Goal: Transaction & Acquisition: Purchase product/service

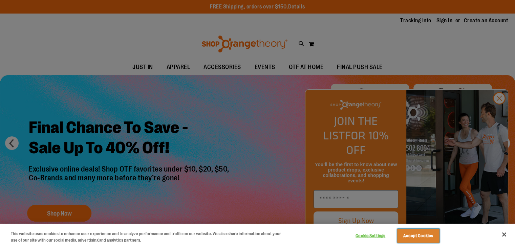
click at [413, 235] on button "Accept Cookies" at bounding box center [418, 236] width 42 height 14
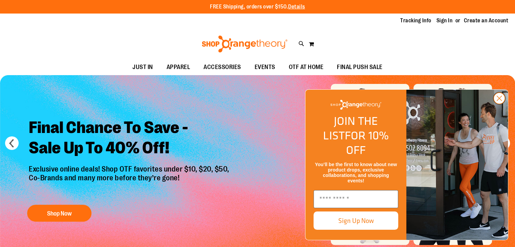
click at [499, 101] on icon "Close dialog" at bounding box center [499, 98] width 5 height 5
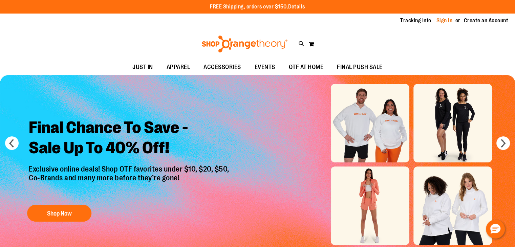
click at [444, 19] on link "Sign In" at bounding box center [445, 20] width 16 height 7
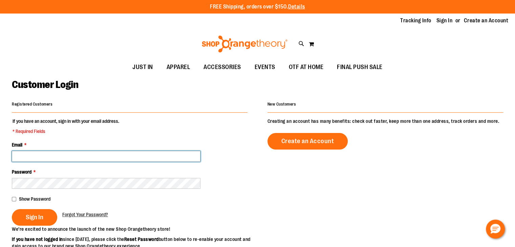
click at [106, 158] on input "Email *" at bounding box center [106, 156] width 189 height 11
type input "**********"
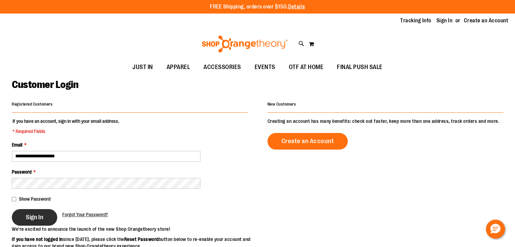
click at [38, 219] on span "Sign In" at bounding box center [35, 217] width 18 height 7
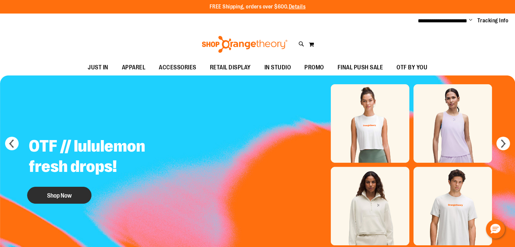
click at [79, 197] on button "Shop Now" at bounding box center [59, 195] width 64 height 17
type input "**********"
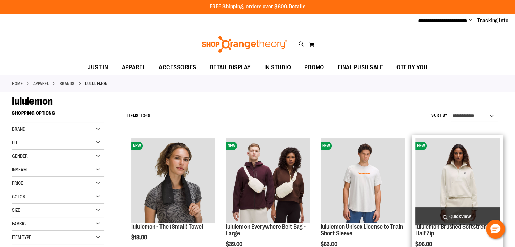
type input "**********"
click at [485, 181] on img "product" at bounding box center [458, 181] width 84 height 84
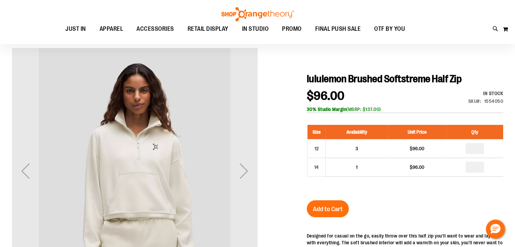
scroll to position [47, 0]
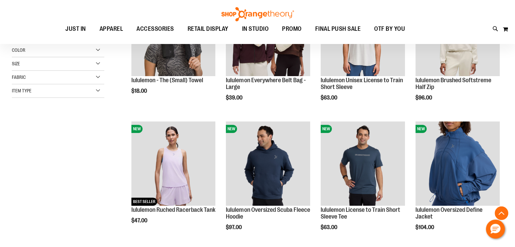
scroll to position [345, 0]
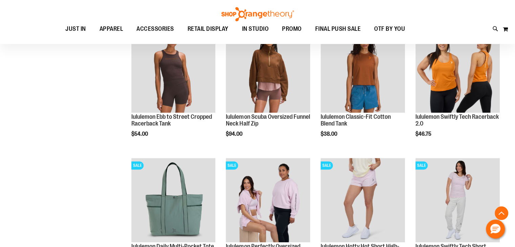
scroll to position [499, 0]
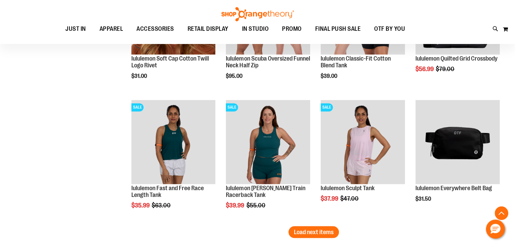
scroll to position [1096, 0]
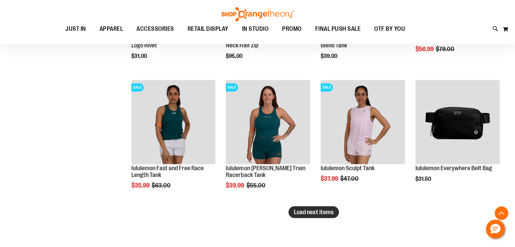
type input "**********"
click at [310, 210] on span "Load next items" at bounding box center [314, 212] width 40 height 7
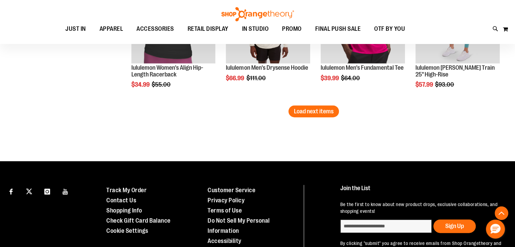
scroll to position [1588, 0]
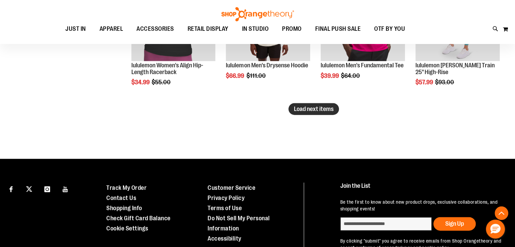
click at [318, 106] on span "Load next items" at bounding box center [314, 109] width 40 height 7
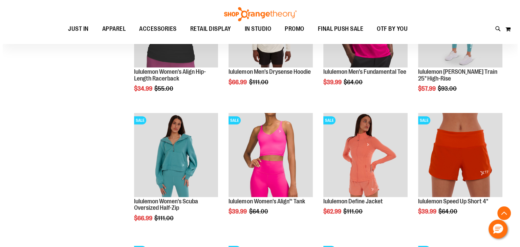
scroll to position [1660, 0]
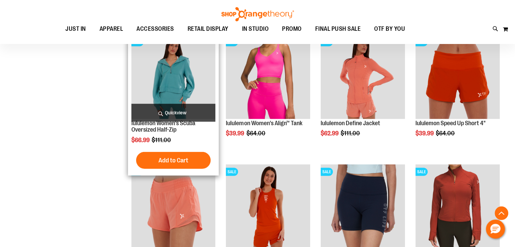
click at [168, 111] on span "Quickview" at bounding box center [173, 113] width 84 height 18
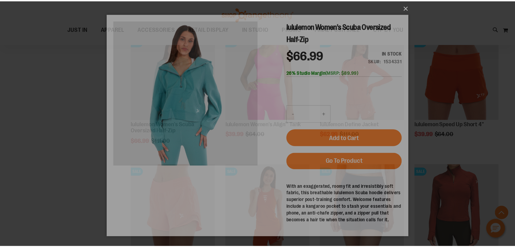
scroll to position [0, 0]
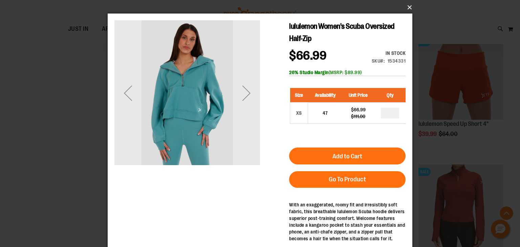
click at [411, 8] on button "×" at bounding box center [262, 7] width 305 height 15
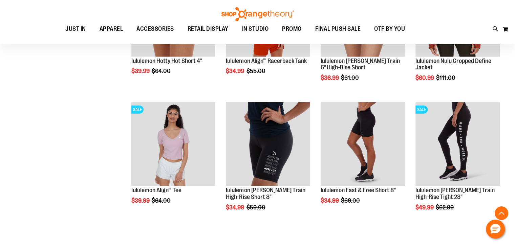
scroll to position [1881, 0]
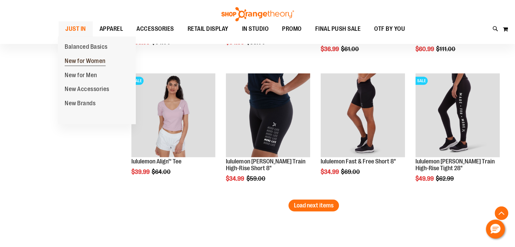
click at [81, 64] on span "New for Women" at bounding box center [85, 62] width 41 height 8
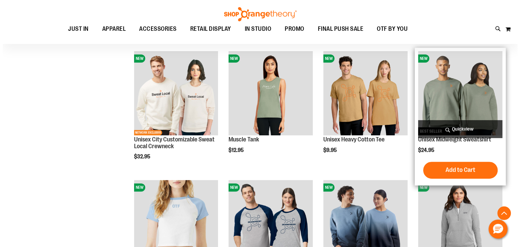
scroll to position [215, 0]
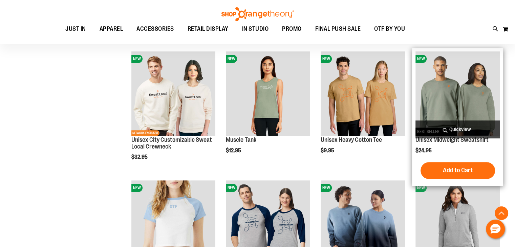
type input "**********"
click at [454, 128] on span "Quickview" at bounding box center [458, 130] width 84 height 18
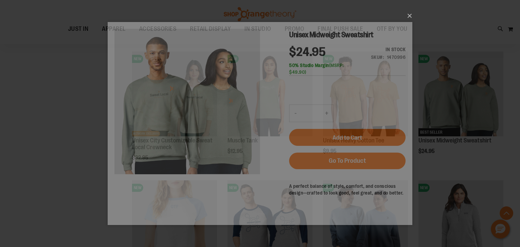
scroll to position [0, 0]
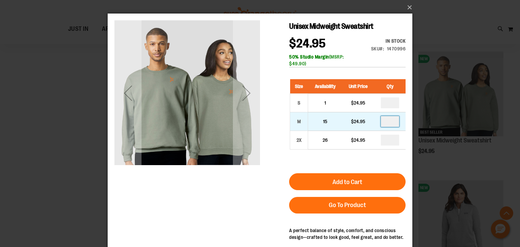
click at [393, 122] on input "number" at bounding box center [390, 121] width 18 height 11
type input "*"
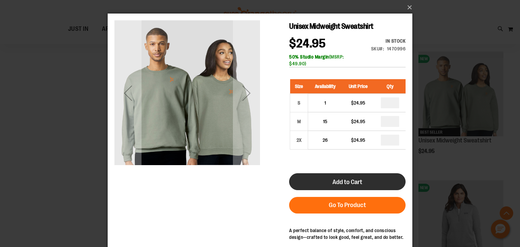
click at [349, 177] on button "Add to Cart" at bounding box center [347, 181] width 117 height 17
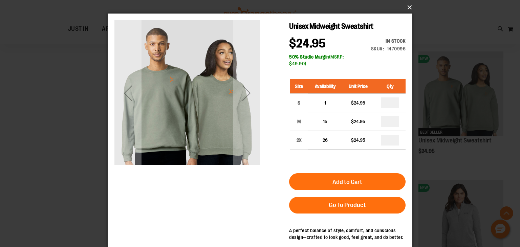
click at [408, 7] on button "×" at bounding box center [262, 7] width 305 height 15
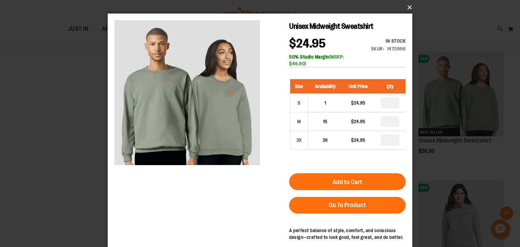
click at [409, 5] on button "×" at bounding box center [262, 7] width 305 height 15
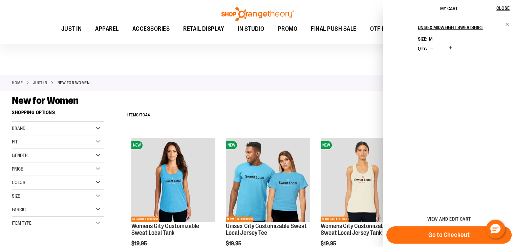
scroll to position [328, 0]
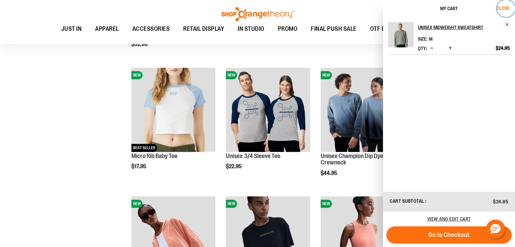
click at [507, 5] on span "Close" at bounding box center [503, 7] width 13 height 5
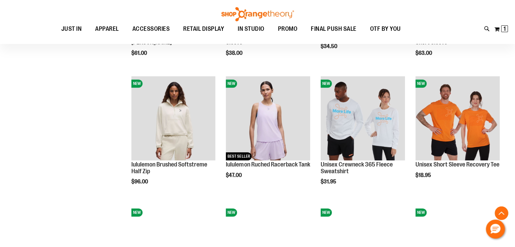
scroll to position [591, 0]
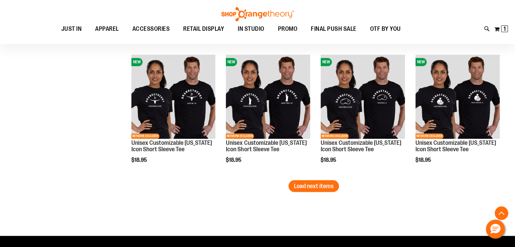
scroll to position [1179, 0]
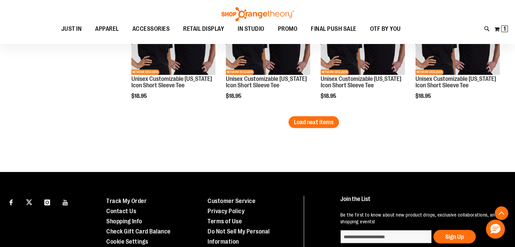
click at [304, 126] on button "Load next items" at bounding box center [314, 122] width 50 height 12
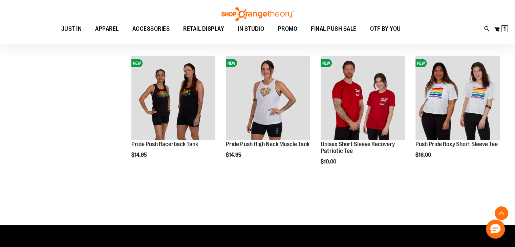
scroll to position [1364, 0]
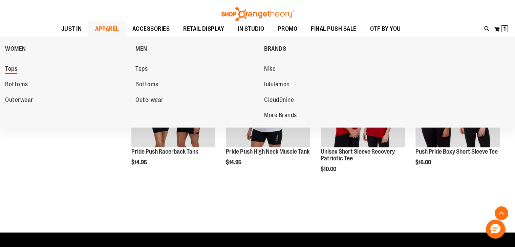
click at [19, 67] on link "Tops" at bounding box center [67, 69] width 124 height 12
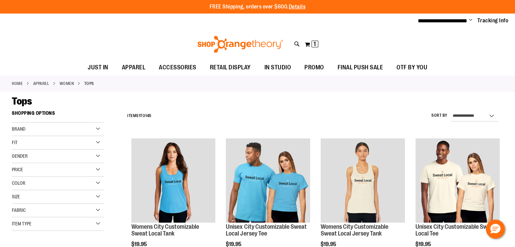
type input "**********"
click at [482, 109] on div "**********" at bounding box center [313, 116] width 379 height 18
click at [477, 113] on select "**********" at bounding box center [474, 116] width 47 height 11
select select "*********"
click at [451, 111] on select "**********" at bounding box center [474, 116] width 47 height 11
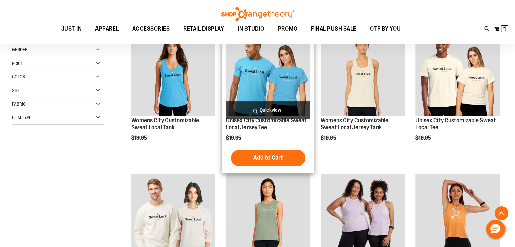
scroll to position [107, 0]
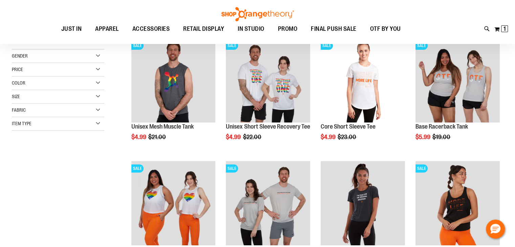
scroll to position [99, 0]
click at [46, 99] on div "Size" at bounding box center [58, 97] width 92 height 14
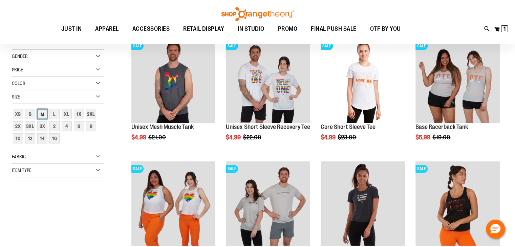
click at [43, 115] on div "M" at bounding box center [42, 114] width 10 height 10
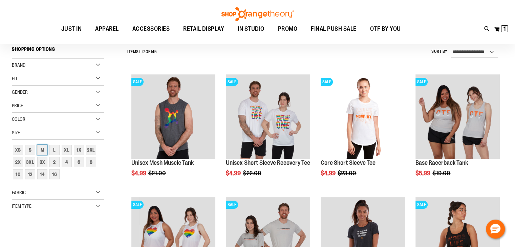
scroll to position [63, 0]
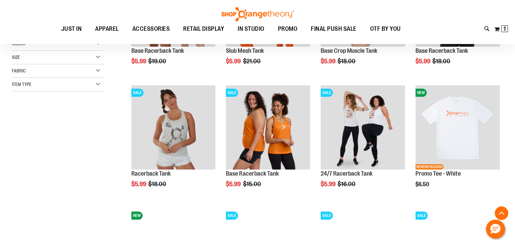
scroll to position [175, 0]
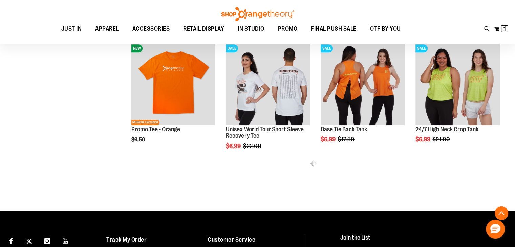
scroll to position [342, 0]
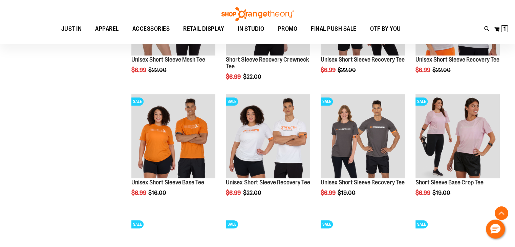
scroll to position [538, 0]
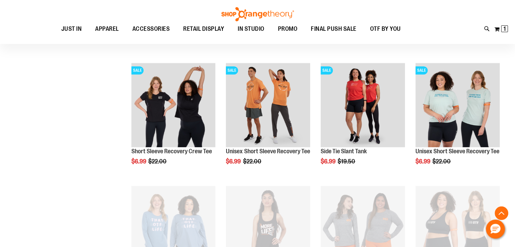
scroll to position [690, 0]
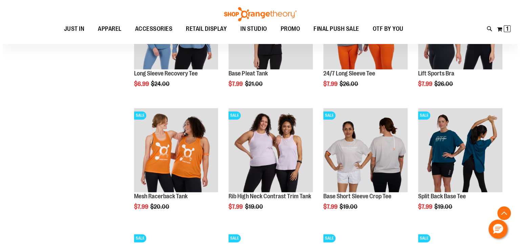
scroll to position [896, 0]
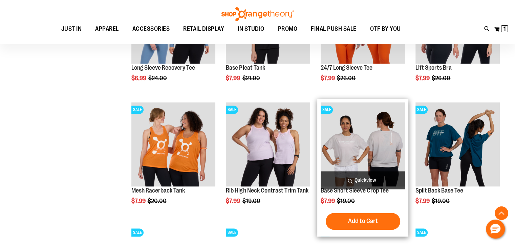
click at [362, 173] on span "Quickview" at bounding box center [363, 180] width 84 height 18
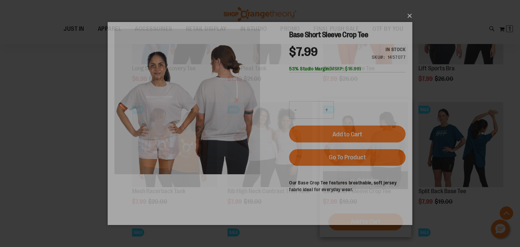
scroll to position [0, 0]
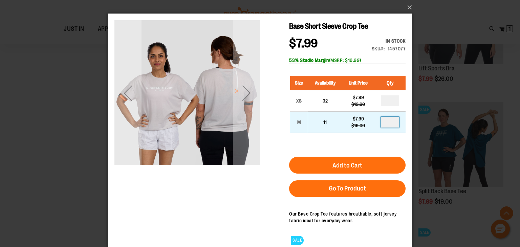
click at [393, 120] on input "number" at bounding box center [390, 122] width 18 height 11
type input "*"
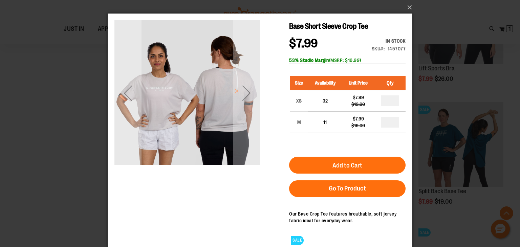
click at [372, 162] on button "Add to Cart" at bounding box center [347, 165] width 117 height 17
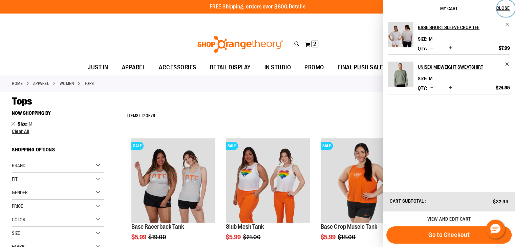
click at [500, 7] on span "Close" at bounding box center [503, 7] width 13 height 5
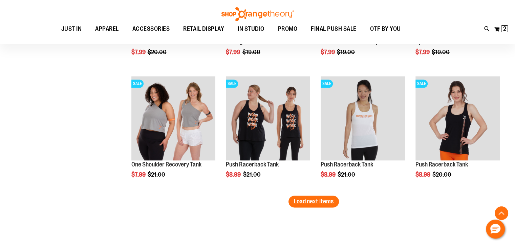
scroll to position [1052, 0]
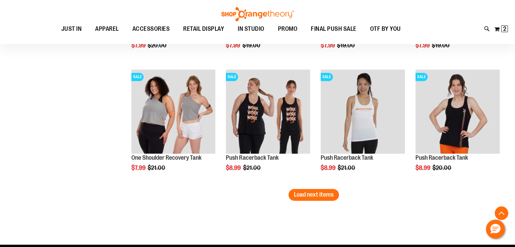
click at [325, 194] on span "Load next items" at bounding box center [314, 194] width 40 height 7
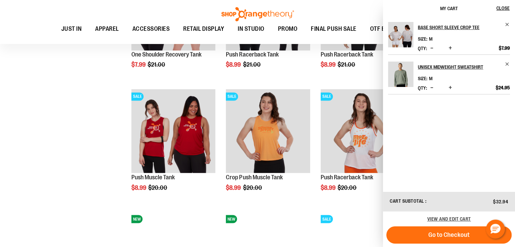
scroll to position [1159, 0]
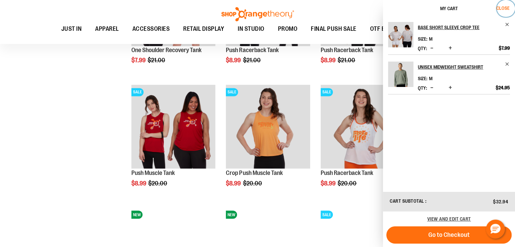
click at [506, 7] on span "Close" at bounding box center [503, 7] width 13 height 5
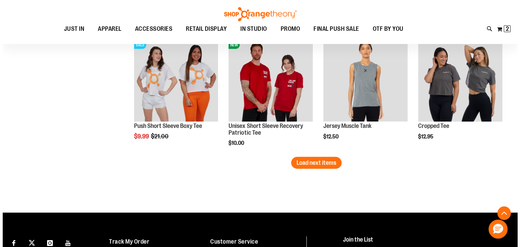
scroll to position [1423, 0]
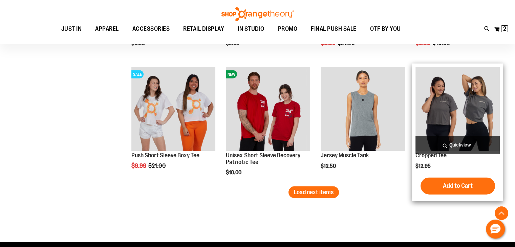
click at [453, 143] on span "Quickview" at bounding box center [458, 145] width 84 height 18
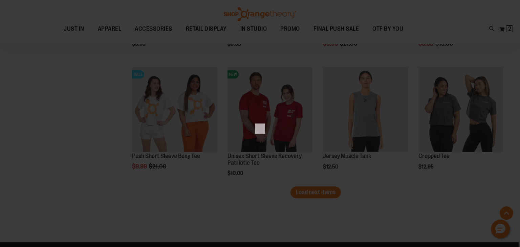
scroll to position [0, 0]
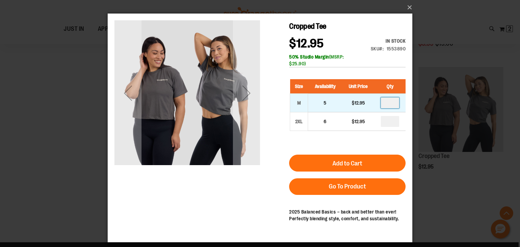
click at [392, 104] on input "number" at bounding box center [390, 103] width 18 height 11
type input "*"
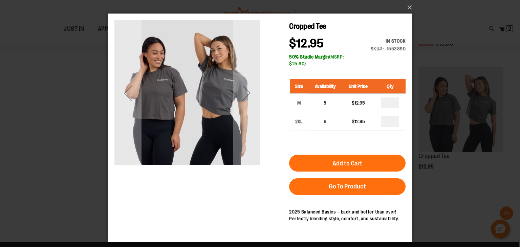
click at [317, 78] on div "Size Availability Unit Price Qty M 5 $12.95 * 2XL 6" at bounding box center [347, 111] width 117 height 76
click at [238, 88] on div "Next" at bounding box center [246, 93] width 27 height 27
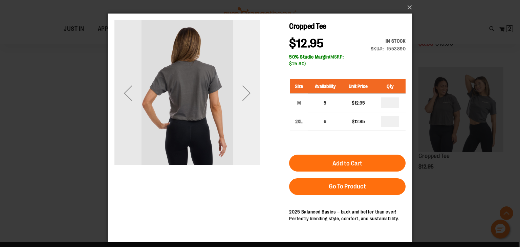
click at [238, 88] on div "Next" at bounding box center [246, 93] width 27 height 27
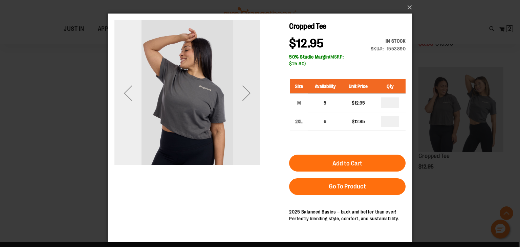
click at [122, 98] on div "Previous" at bounding box center [128, 93] width 27 height 27
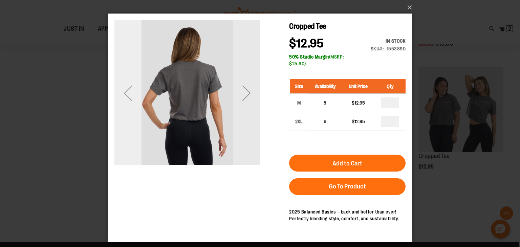
click at [122, 98] on div "Previous" at bounding box center [128, 93] width 27 height 27
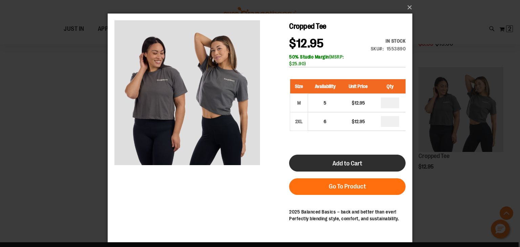
click at [348, 169] on button "Add to Cart" at bounding box center [347, 163] width 117 height 17
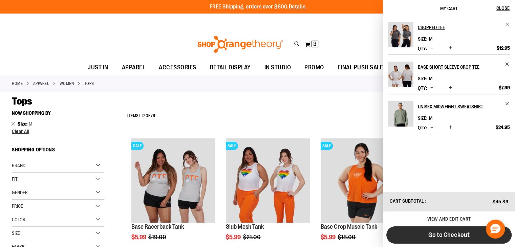
click at [445, 231] on span "Go to Checkout" at bounding box center [449, 234] width 41 height 7
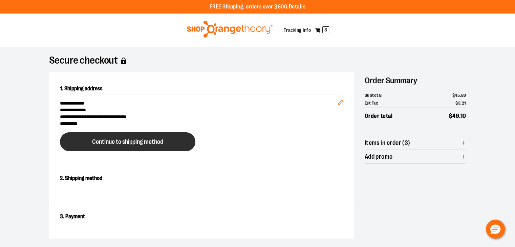
click at [158, 142] on span "Continue to shipping method" at bounding box center [127, 142] width 71 height 6
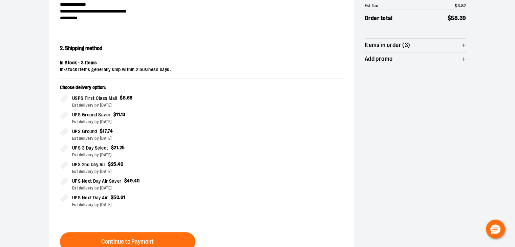
scroll to position [109, 0]
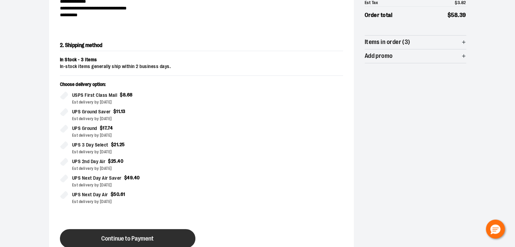
click at [125, 235] on button "Continue to Payment" at bounding box center [128, 238] width 136 height 19
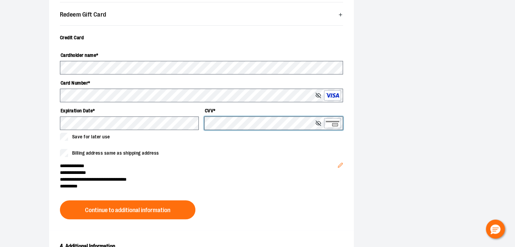
scroll to position [225, 0]
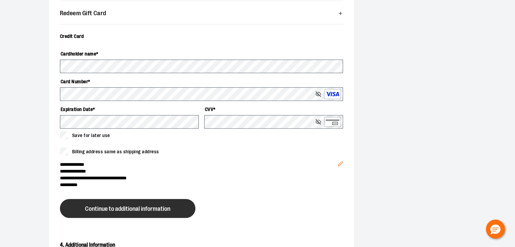
click at [124, 202] on button "Continue to additional information" at bounding box center [128, 208] width 136 height 19
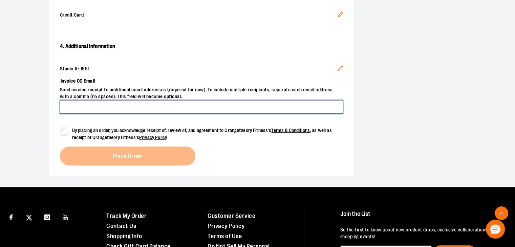
click at [174, 108] on input "Invoice CC Email" at bounding box center [201, 107] width 283 height 14
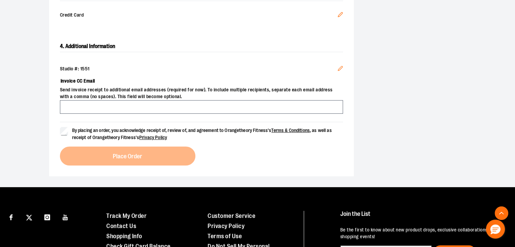
click at [340, 69] on icon "Edit" at bounding box center [340, 68] width 4 height 4
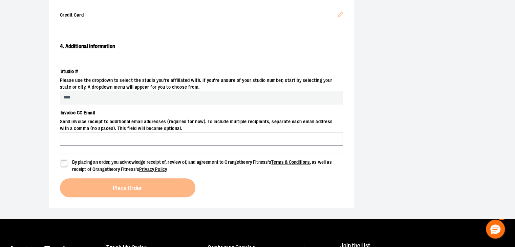
select select "***"
select select "**********"
select select "****"
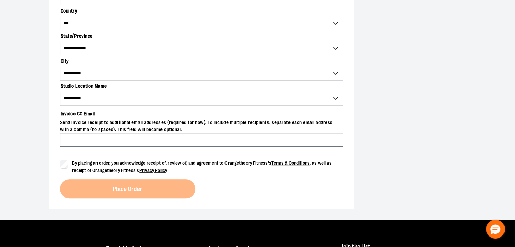
scroll to position [328, 0]
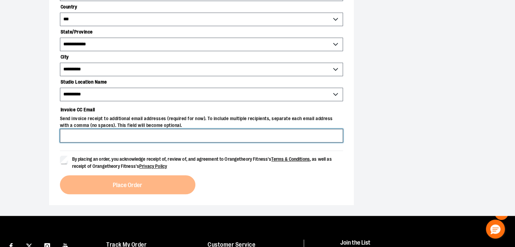
click at [76, 137] on input "Invoice CC Email" at bounding box center [201, 136] width 283 height 14
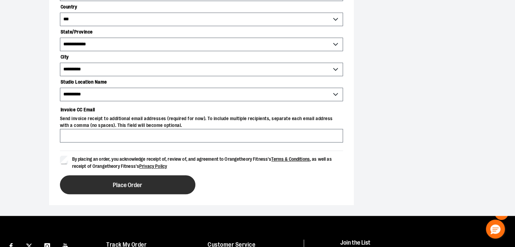
click at [120, 182] on span "Place Order" at bounding box center [127, 185] width 29 height 6
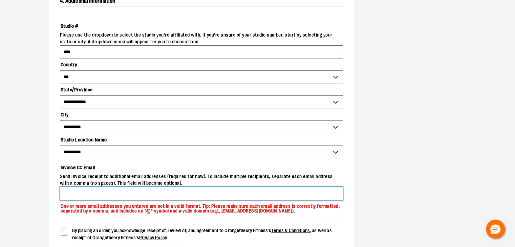
click at [87, 198] on input "Invoice CC Email" at bounding box center [201, 194] width 283 height 14
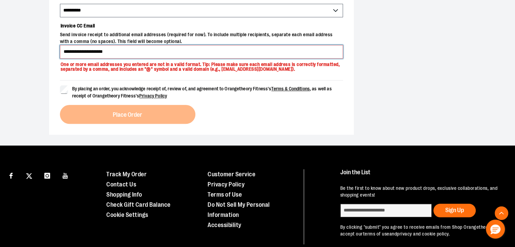
scroll to position [412, 0]
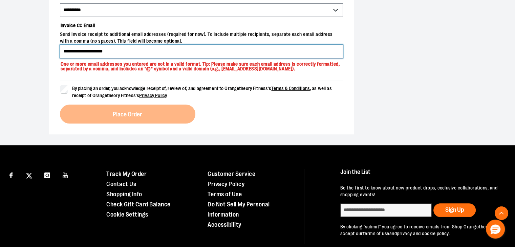
type input "**********"
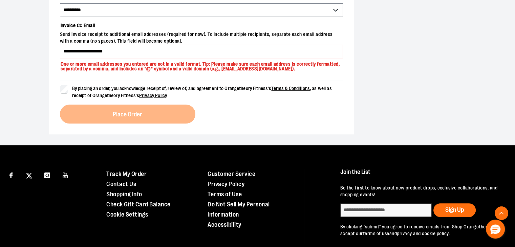
click at [87, 88] on span "By placing an order, you acknowledge receipt of, review of, and agreement to Or…" at bounding box center [202, 92] width 260 height 13
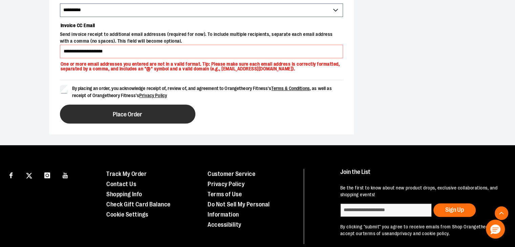
click at [105, 122] on button "Place Order" at bounding box center [128, 114] width 136 height 19
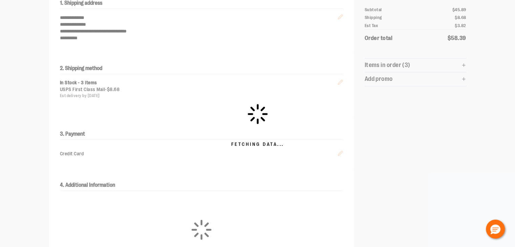
scroll to position [83, 0]
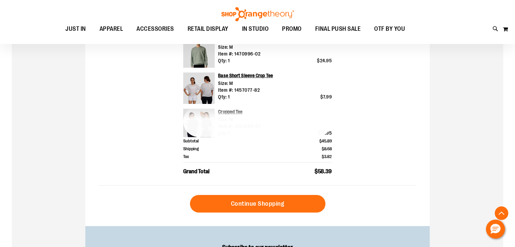
scroll to position [257, 0]
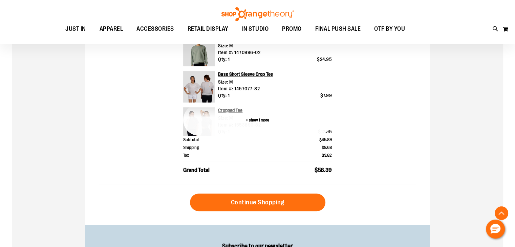
type input "**********"
click at [218, 121] on button "+ show 1 more" at bounding box center [257, 120] width 149 height 32
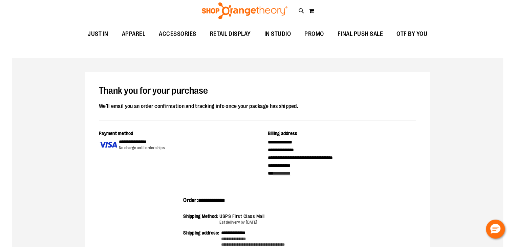
scroll to position [0, 0]
